Goal: Task Accomplishment & Management: Use online tool/utility

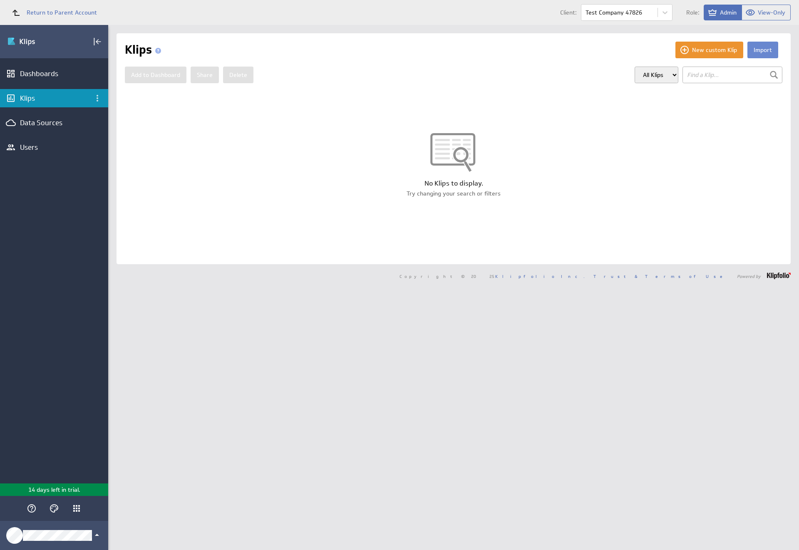
click at [756, 50] on button "Import" at bounding box center [762, 50] width 31 height 17
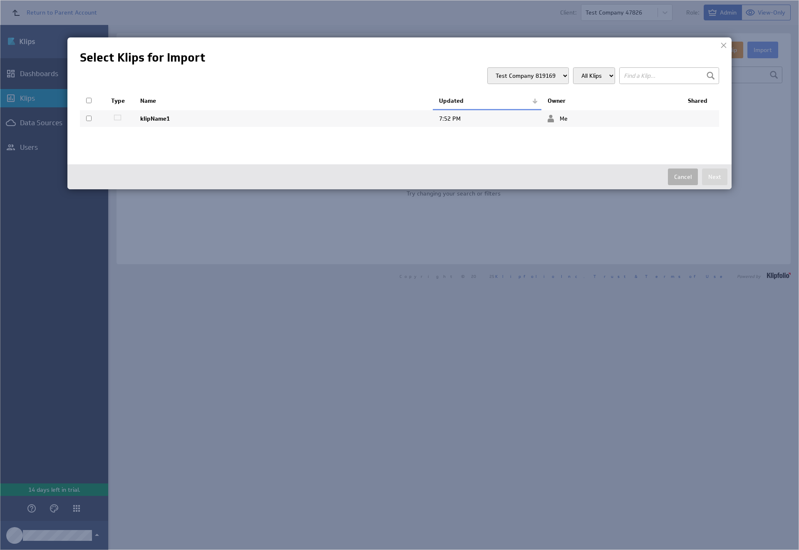
click at [89, 118] on input "checkbox" at bounding box center [88, 118] width 5 height 5
checkbox input "true"
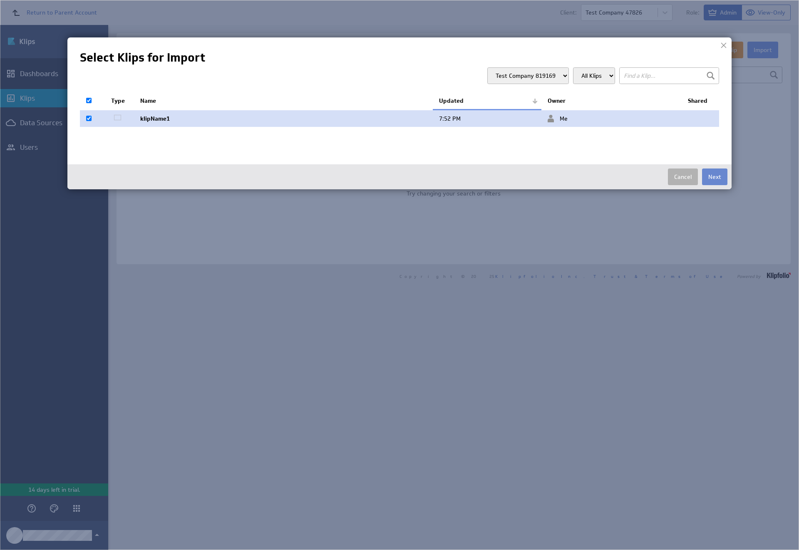
click at [714, 177] on button "Next" at bounding box center [714, 176] width 25 height 17
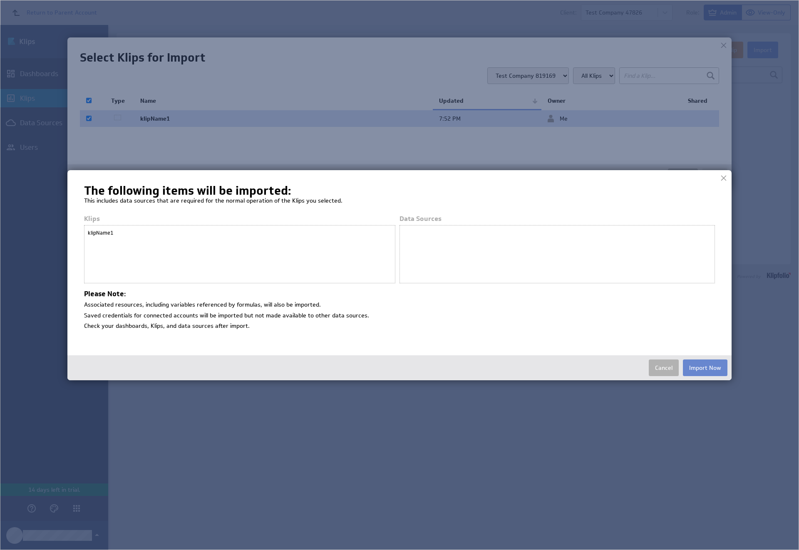
click at [705, 367] on button "Import Now" at bounding box center [705, 367] width 45 height 17
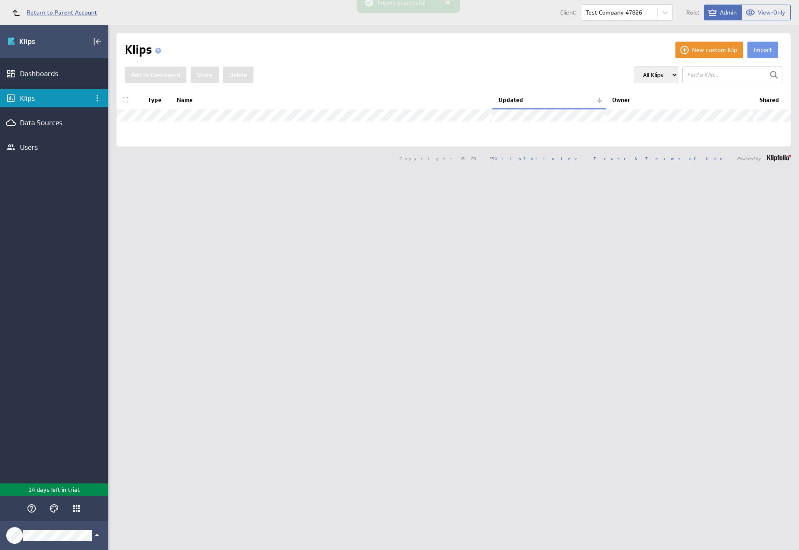
click at [50, 12] on span "Return to Parent Account" at bounding box center [62, 13] width 70 height 6
